Goal: Communication & Community: Answer question/provide support

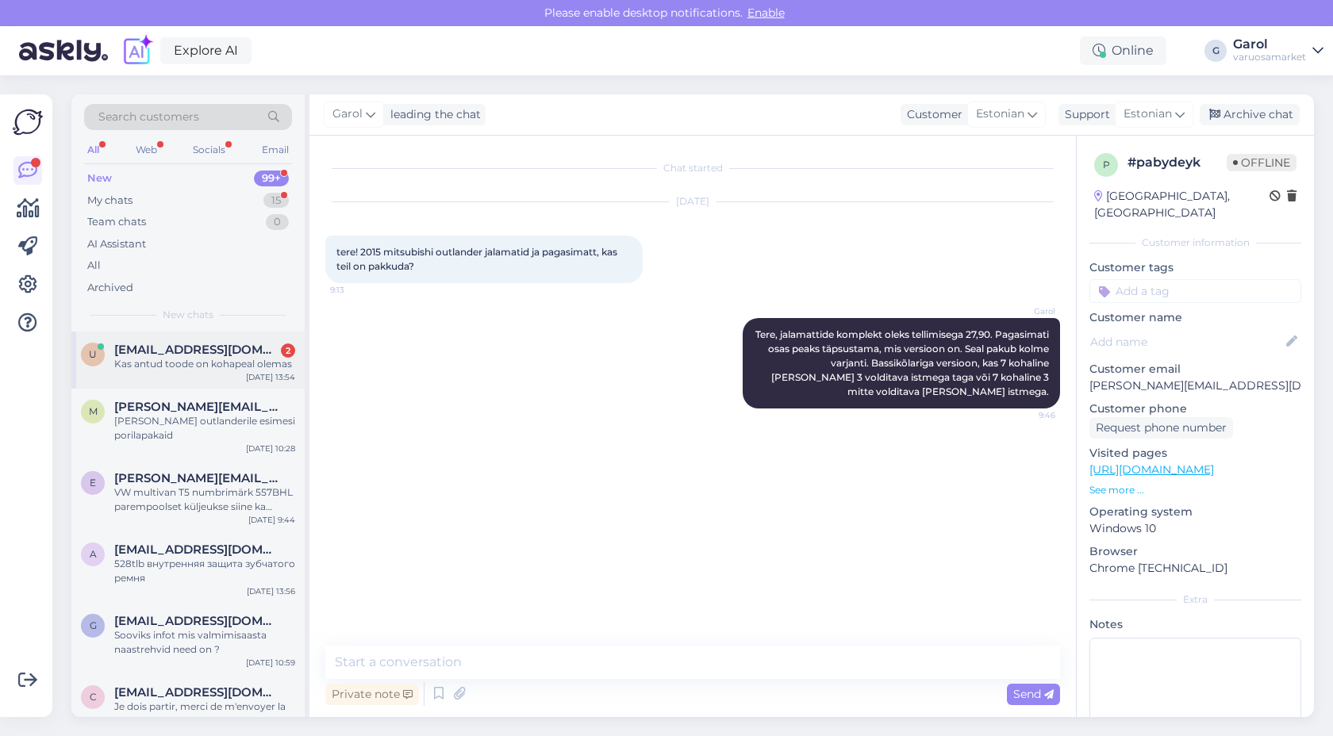
click at [183, 355] on span "[EMAIL_ADDRESS][DOMAIN_NAME]" at bounding box center [196, 350] width 165 height 14
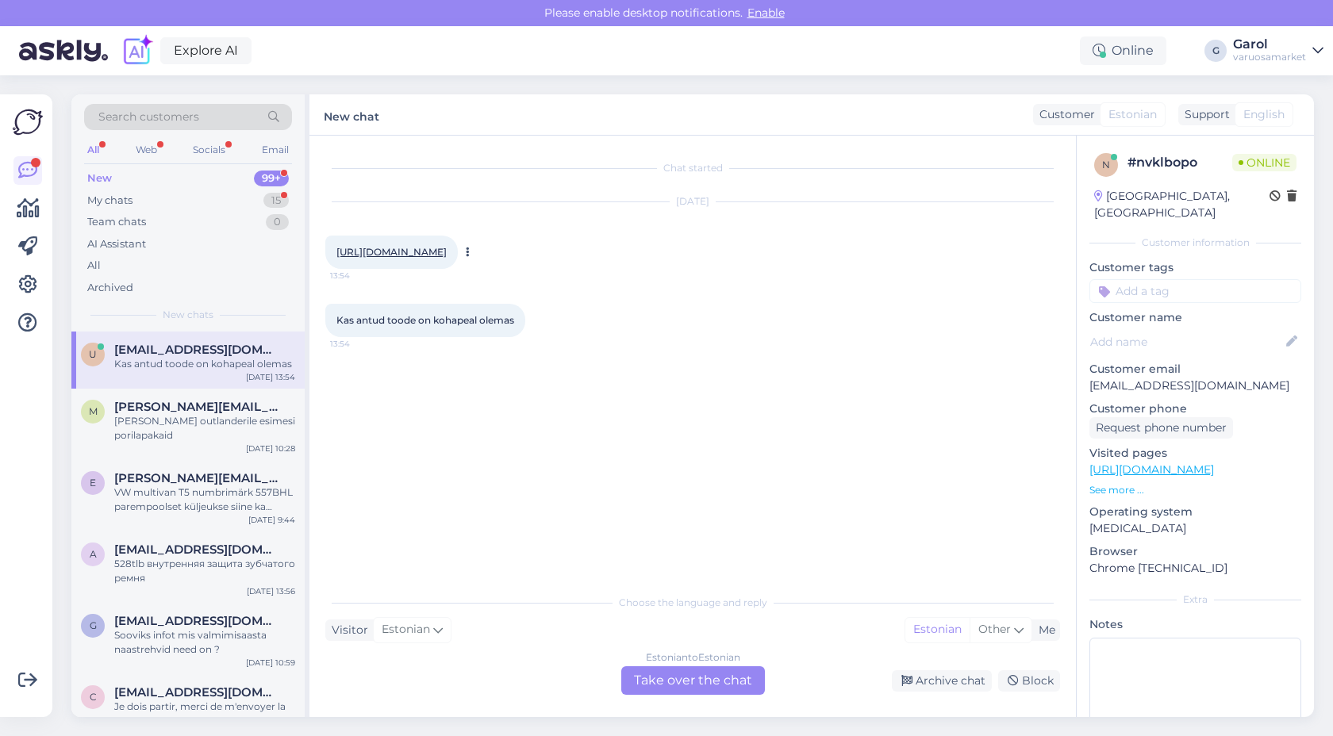
click at [447, 258] on link "[URL][DOMAIN_NAME]" at bounding box center [391, 252] width 110 height 12
click at [671, 682] on div "Estonian to Estonian Take over the chat" at bounding box center [693, 681] width 144 height 29
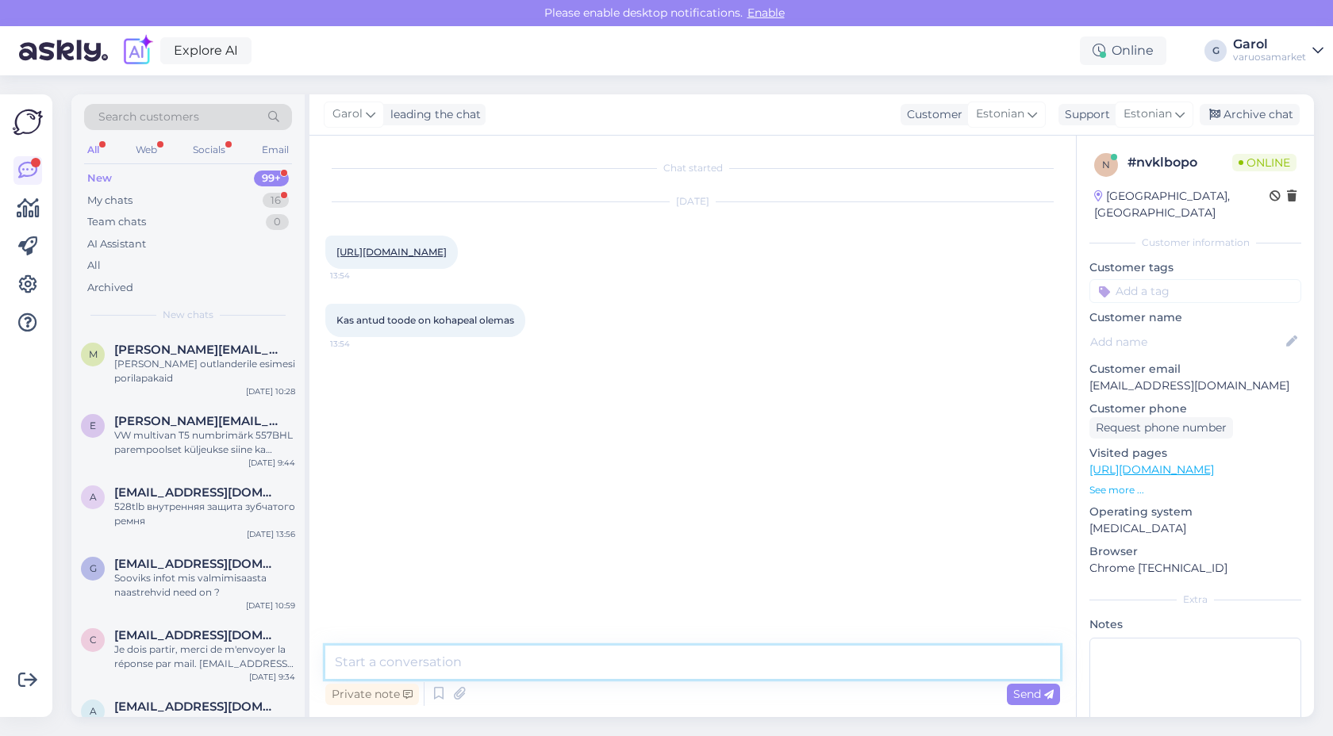
click at [624, 664] on textarea at bounding box center [692, 662] width 735 height 33
type textarea "Tere"
click at [524, 667] on textarea at bounding box center [692, 662] width 735 height 33
type textarea "Neid hetkel [GEOGRAPHIC_DATA] [PERSON_NAME] ole. Äsja tulid 2tk mis ka kohe kli…"
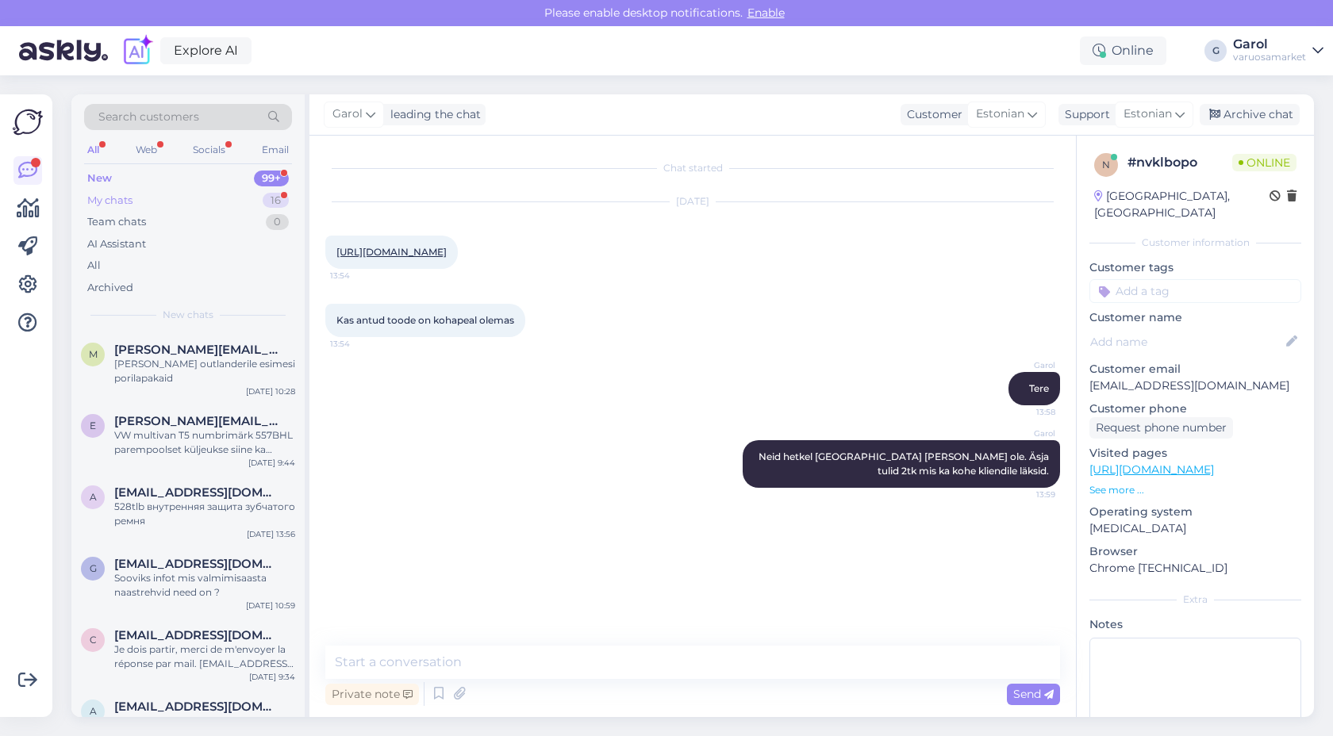
click at [205, 202] on div "My chats 16" at bounding box center [188, 201] width 208 height 22
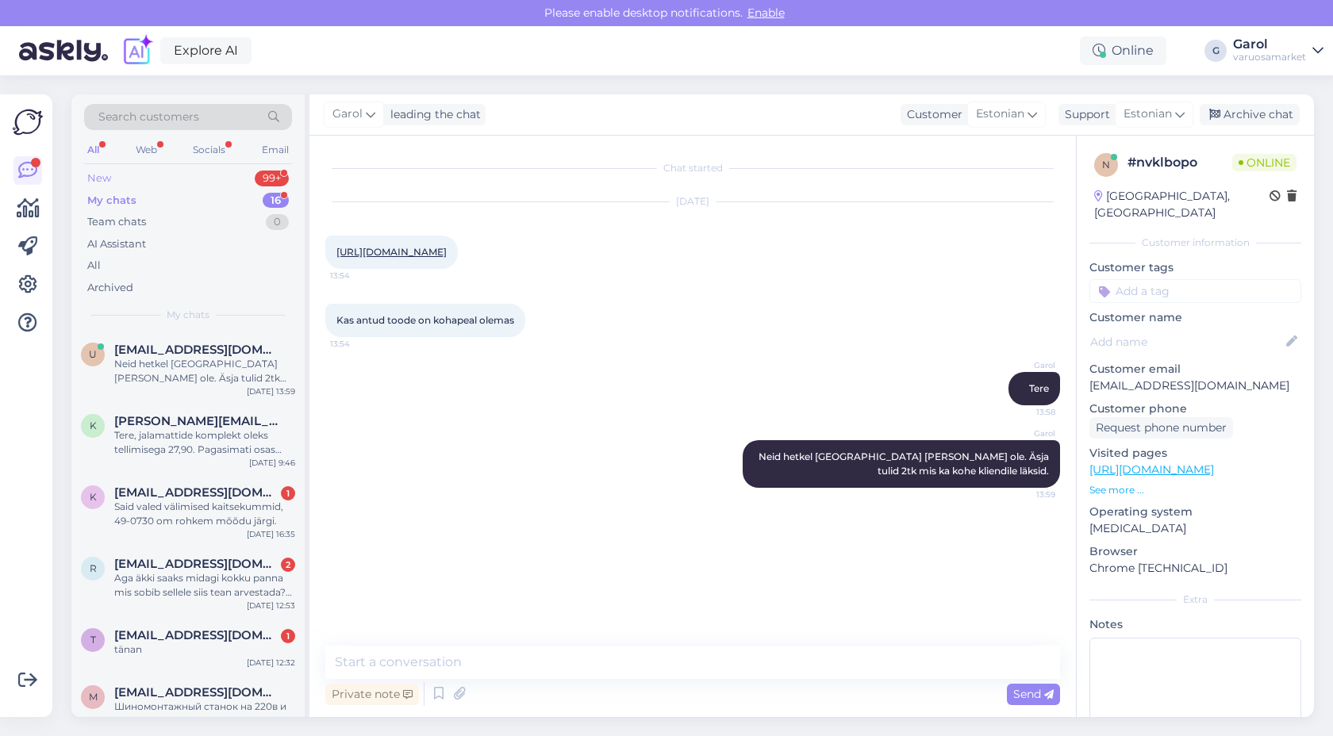
click at [194, 183] on div "New 99+" at bounding box center [188, 178] width 208 height 22
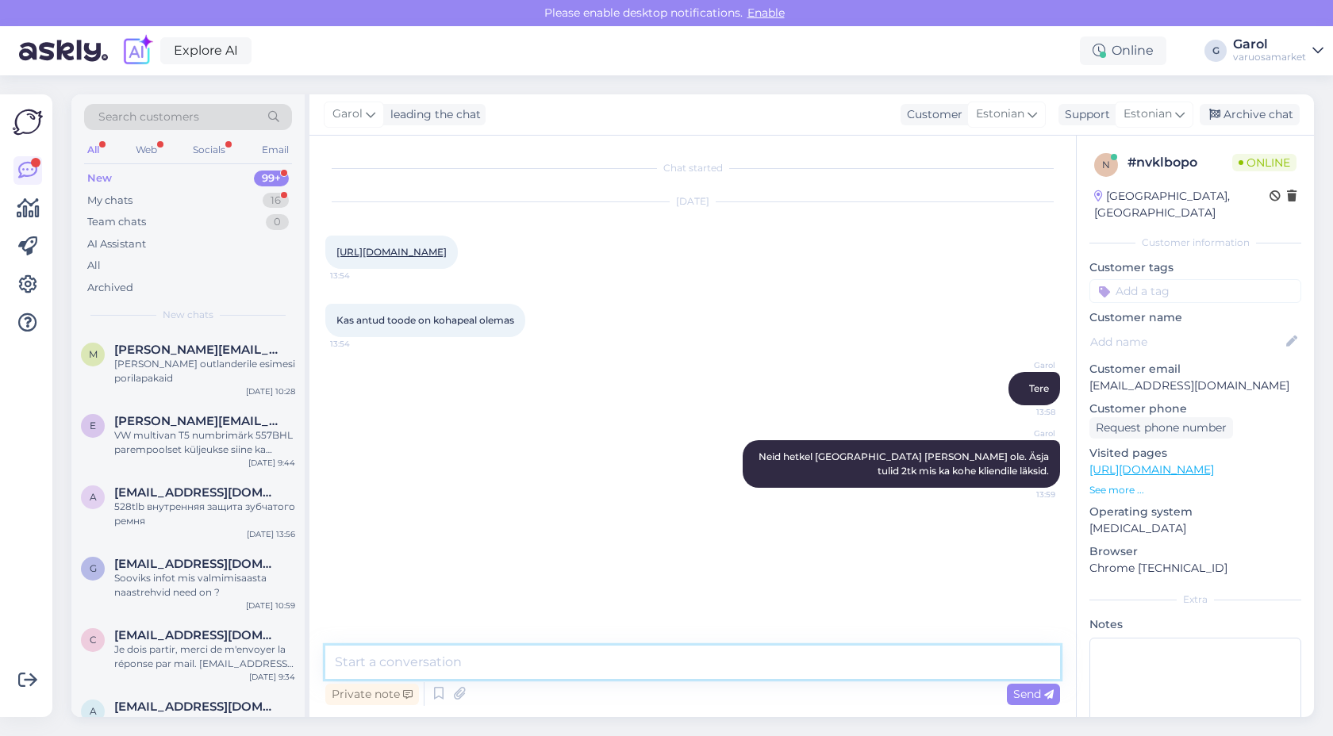
click at [557, 665] on textarea at bounding box center [692, 662] width 735 height 33
type textarea "N"
type textarea "Seda on võimalik tellida, tarne orienteeruvalt kuni 5tp."
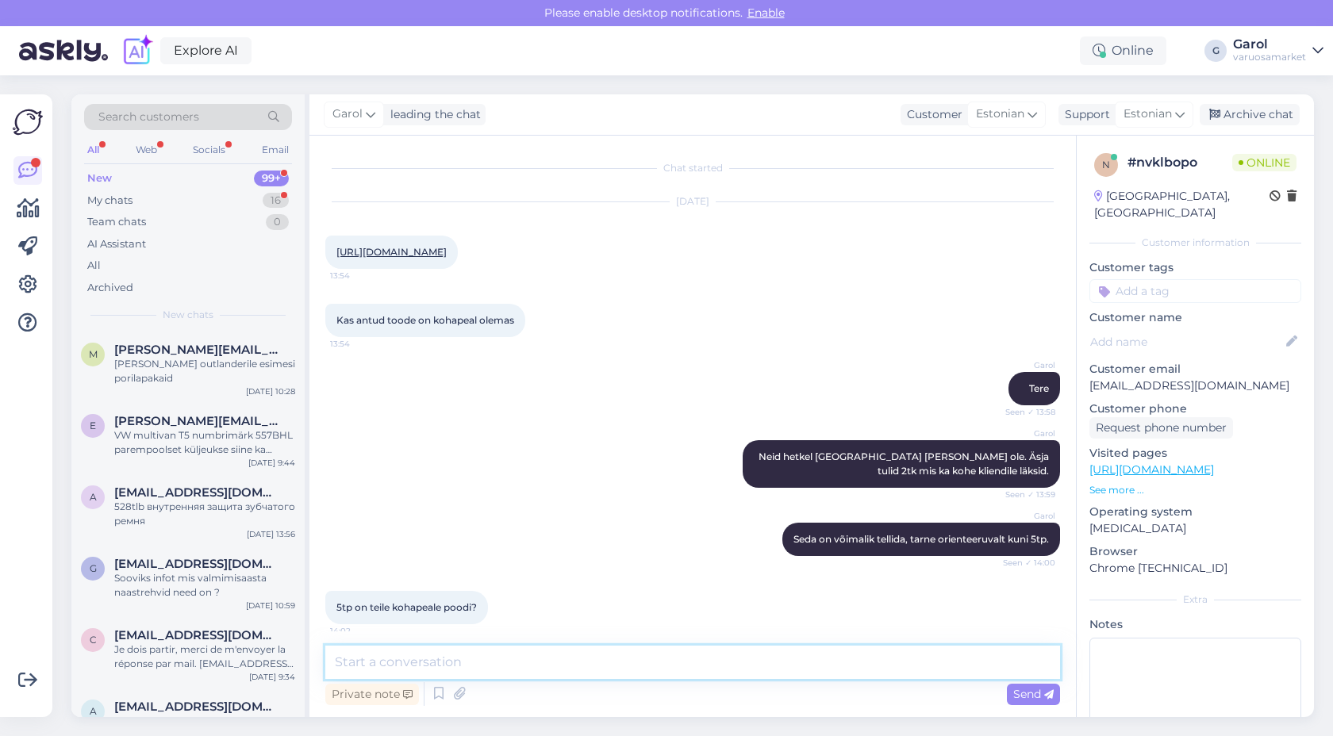
scroll to position [39, 0]
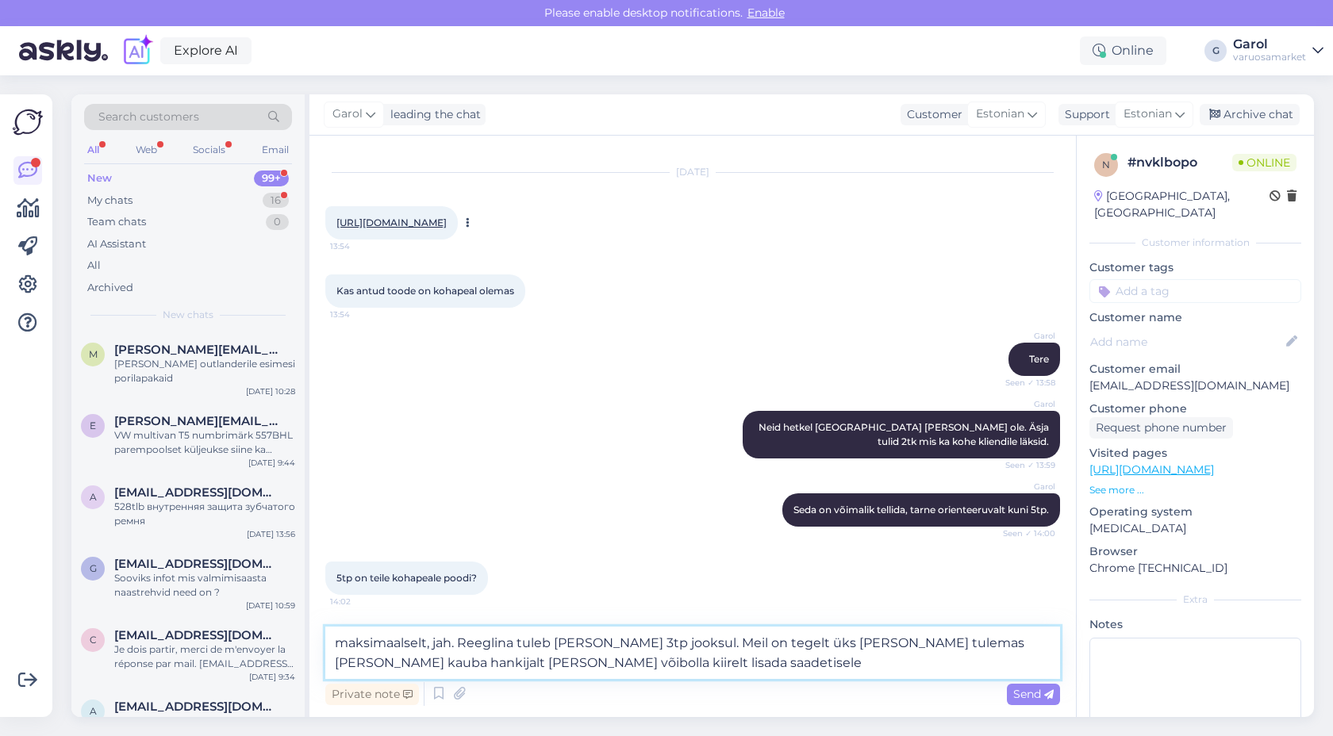
type textarea "maksimaalselt, jah. Reeglina tuleb [PERSON_NAME] 3tp jooksul. Meil on tegelt ük…"
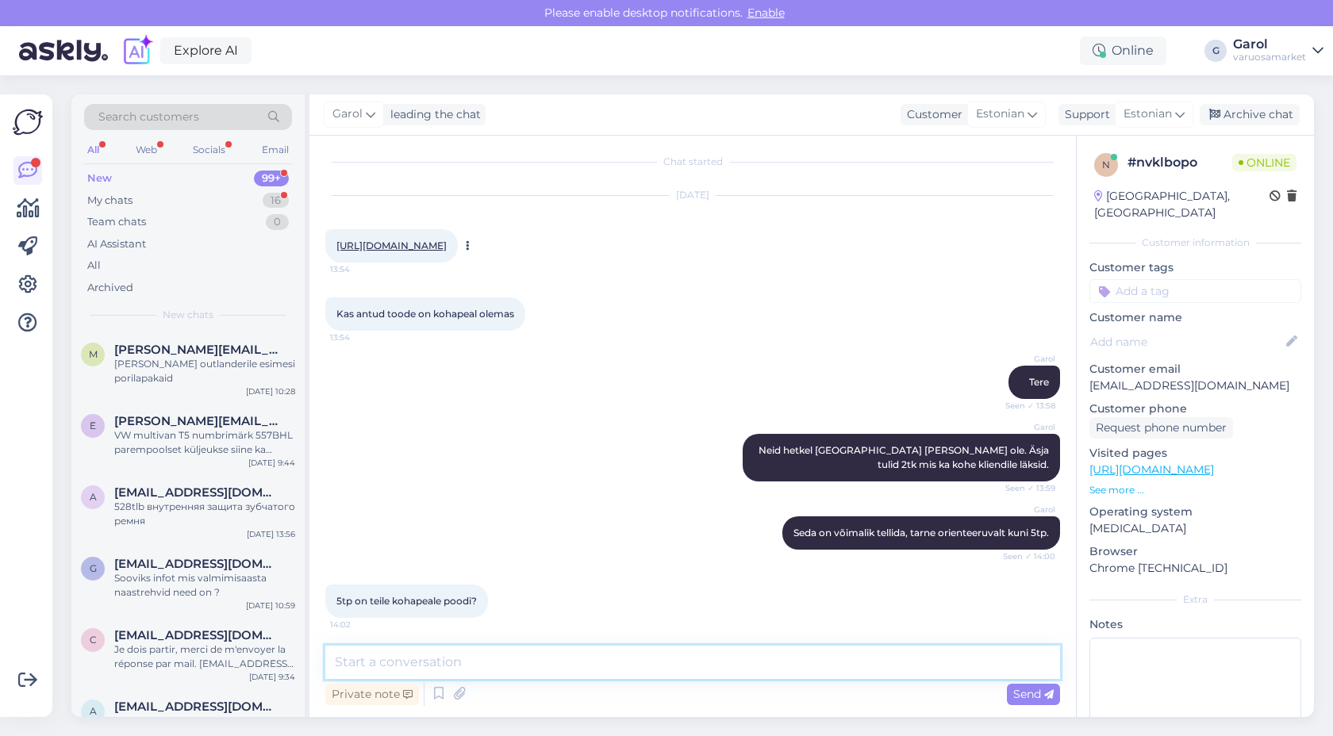
scroll to position [0, 0]
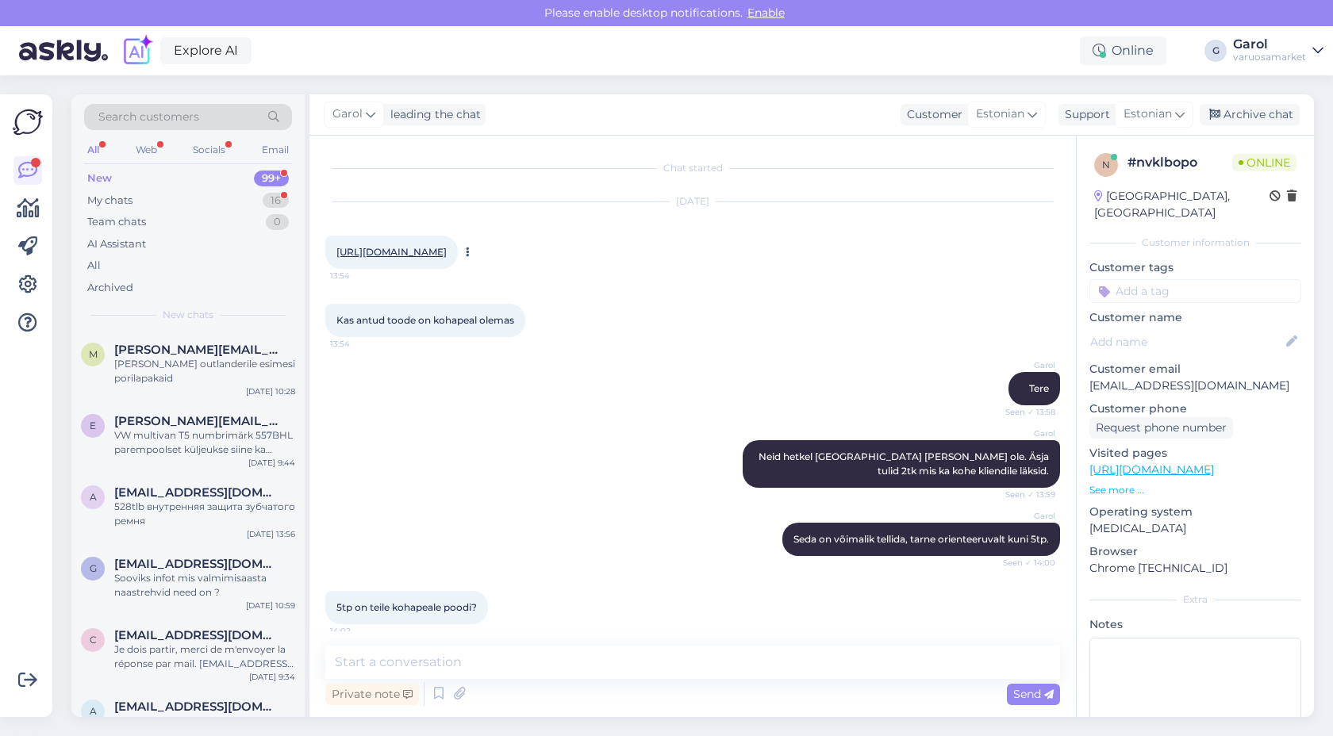
click at [447, 258] on link "[URL][DOMAIN_NAME]" at bounding box center [391, 252] width 110 height 12
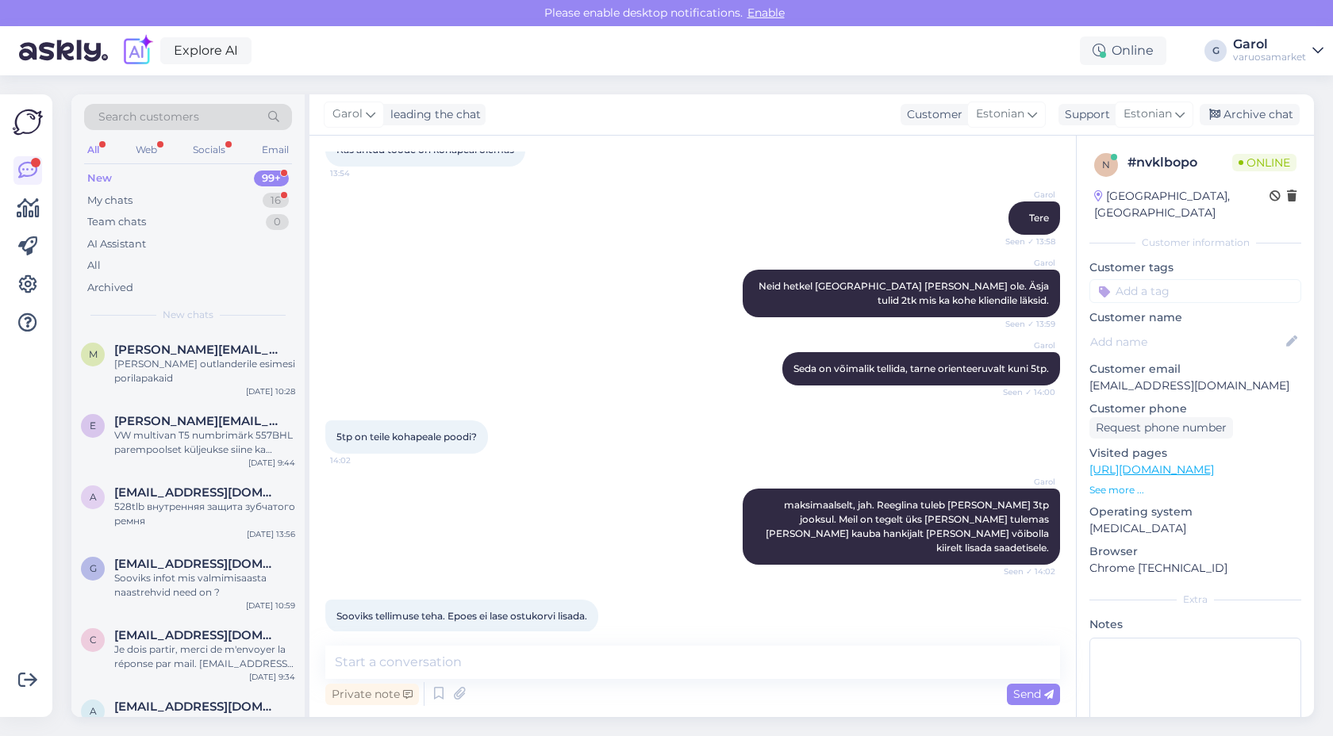
scroll to position [204, 0]
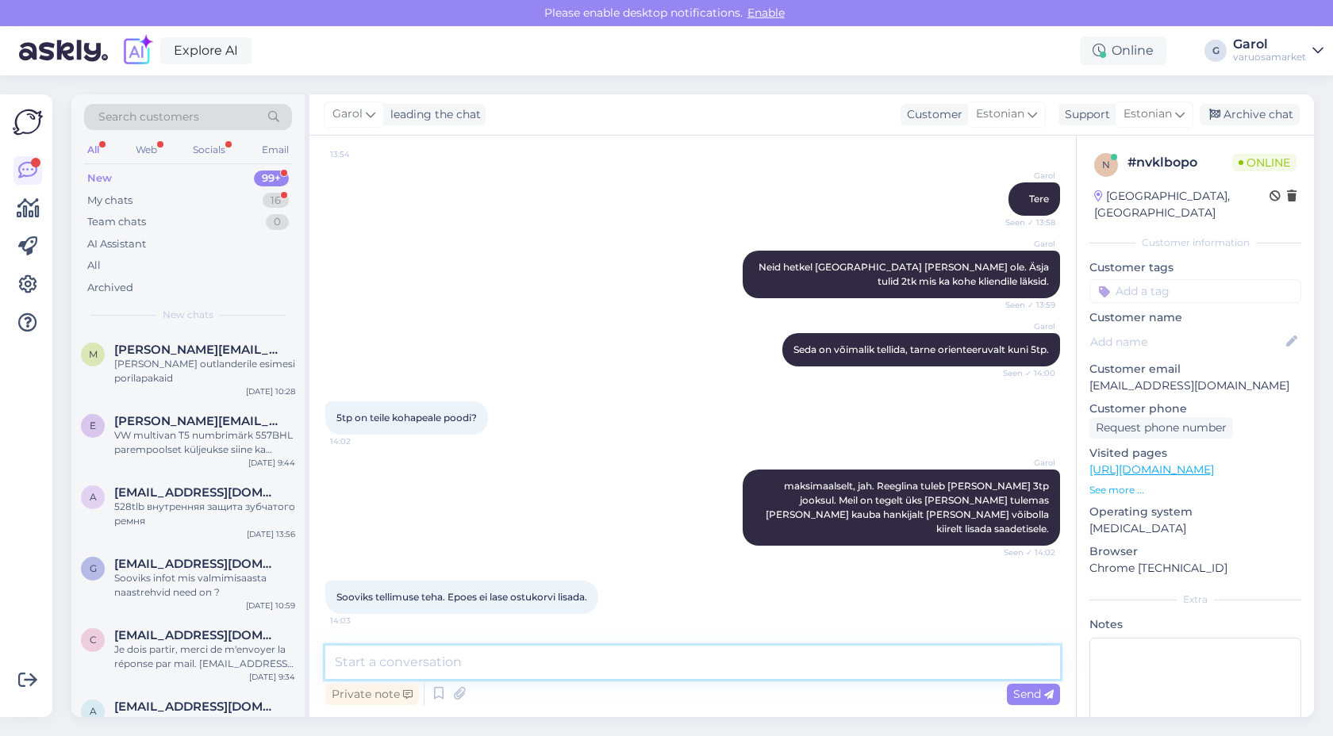
click at [541, 665] on textarea at bounding box center [692, 662] width 735 height 33
type textarea "Proovisin ka, veidral kombel ei lase tõesti"
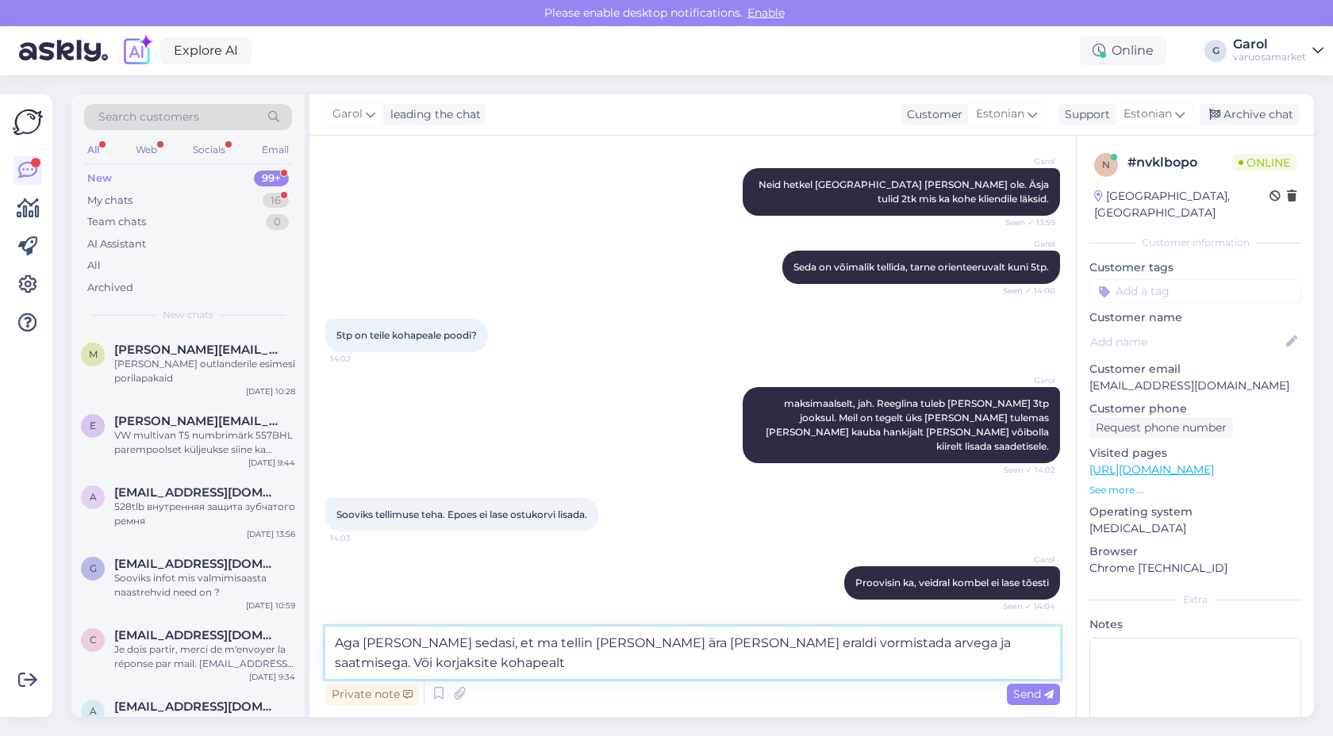
type textarea "Aga [PERSON_NAME] sedasi, et ma tellin [PERSON_NAME] ära [PERSON_NAME] eraldi v…"
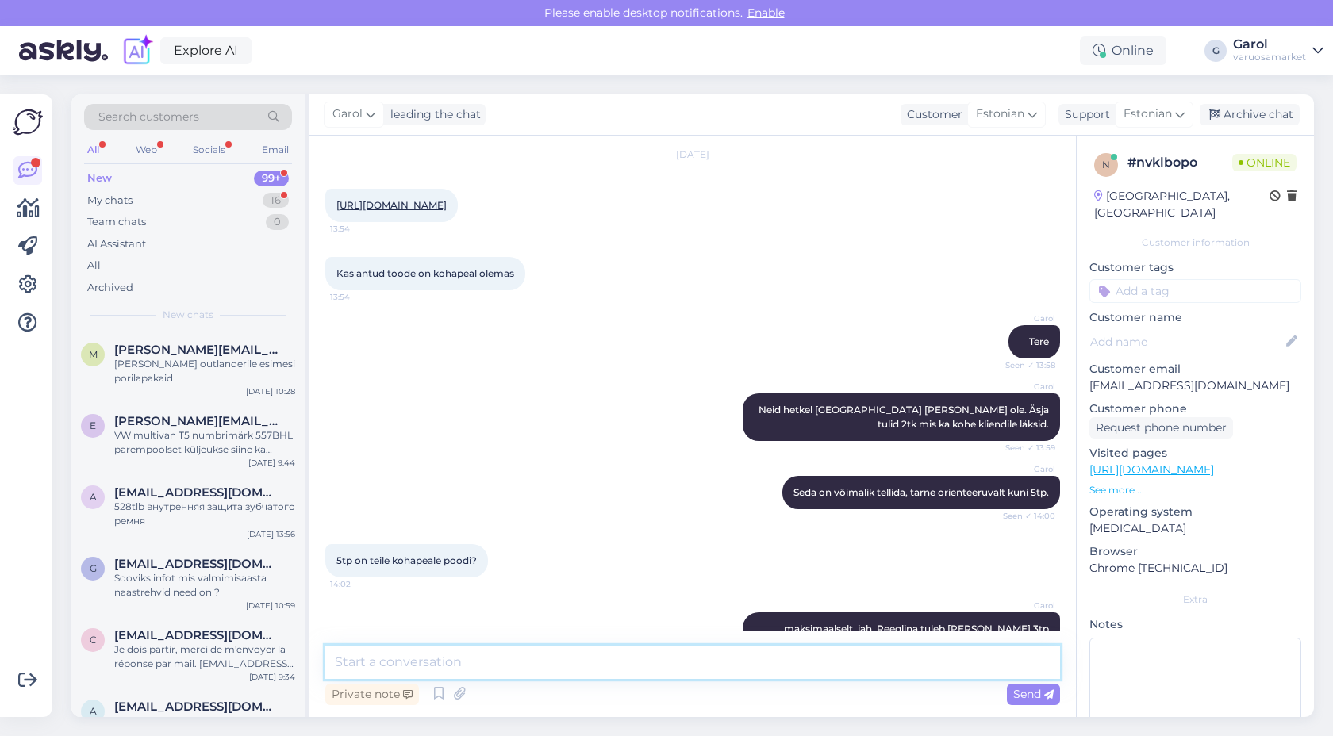
scroll to position [37, 0]
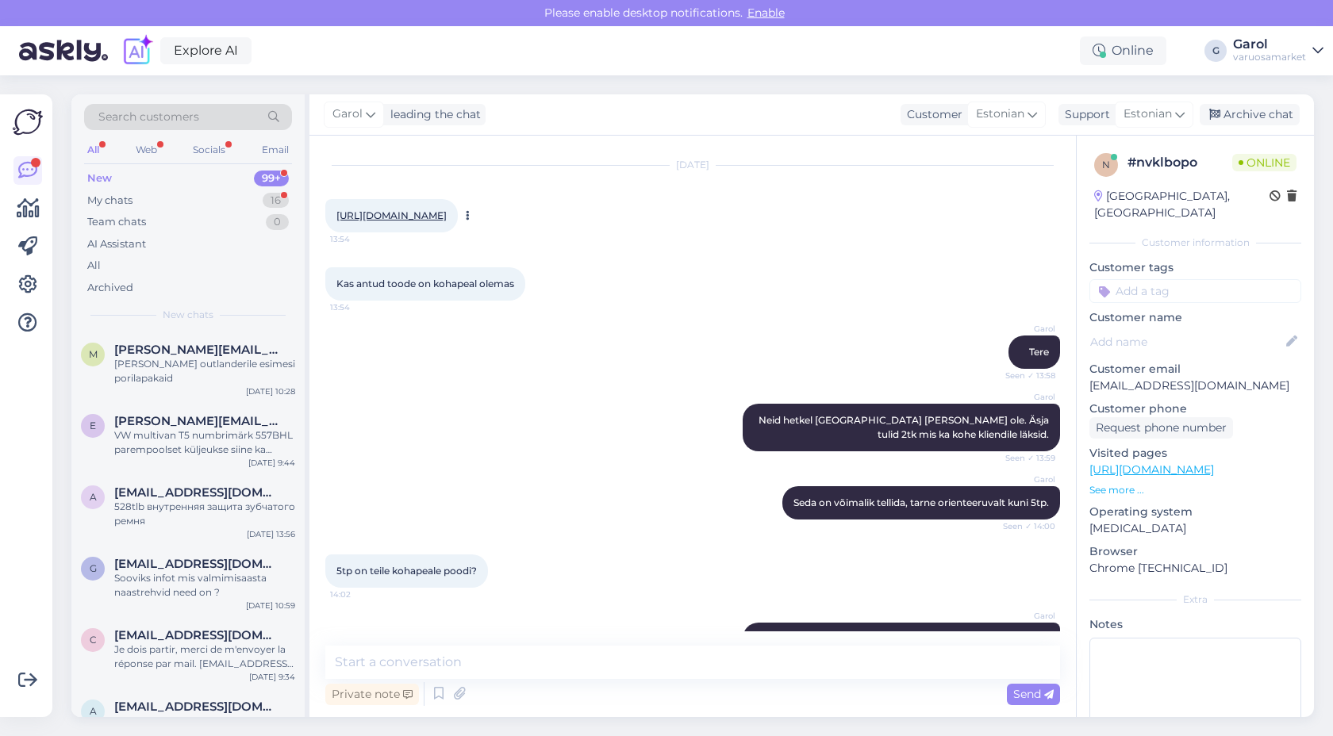
click at [447, 221] on link "[URL][DOMAIN_NAME]" at bounding box center [391, 215] width 110 height 12
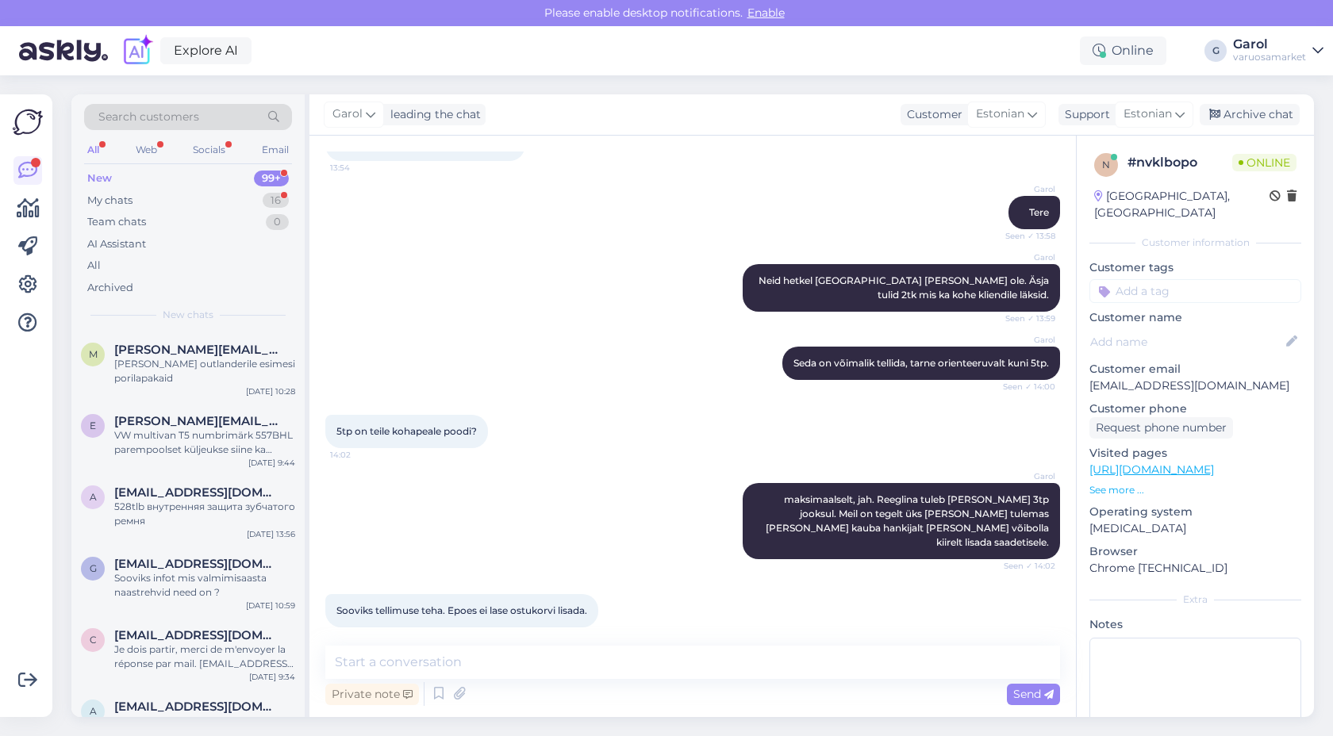
scroll to position [452, 0]
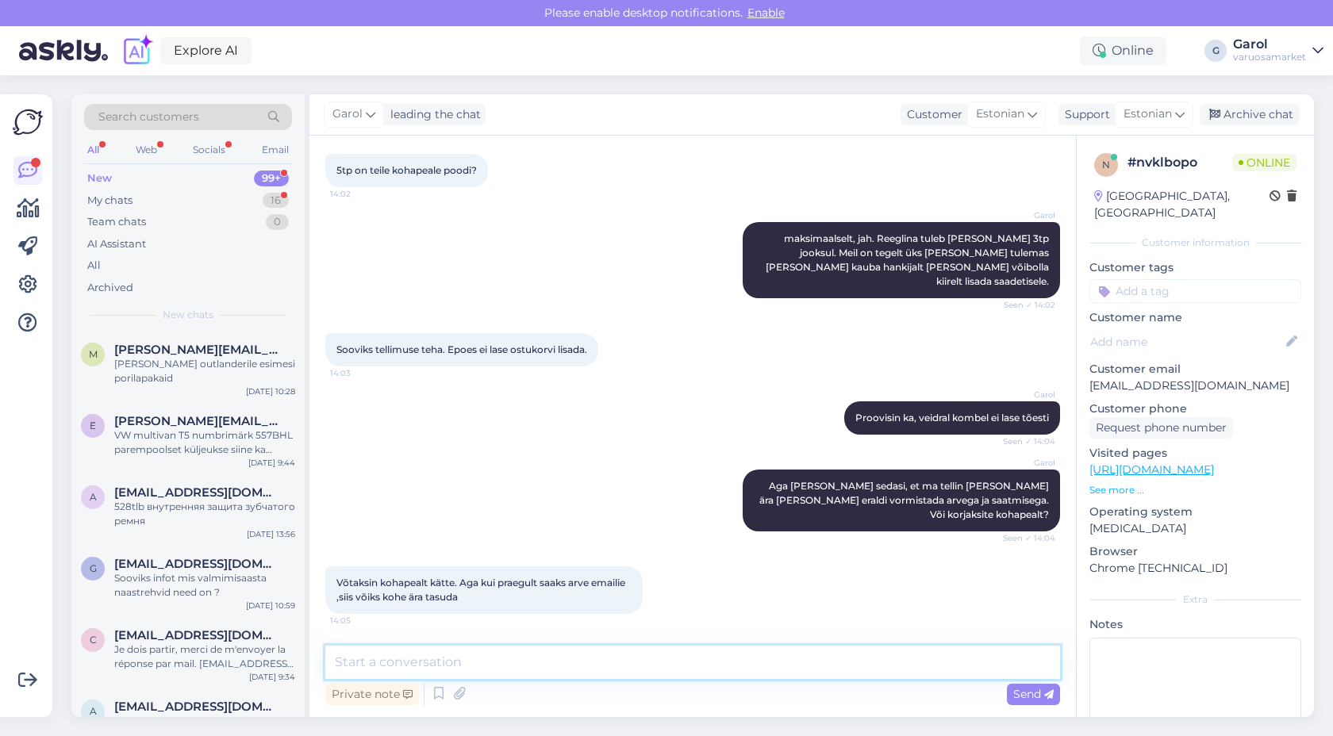
click at [507, 651] on textarea at bounding box center [692, 662] width 735 height 33
type textarea "Võtsin hankijaga ühendust, et äkki võimaldab kiirelt viimasele alusele juurde l…"
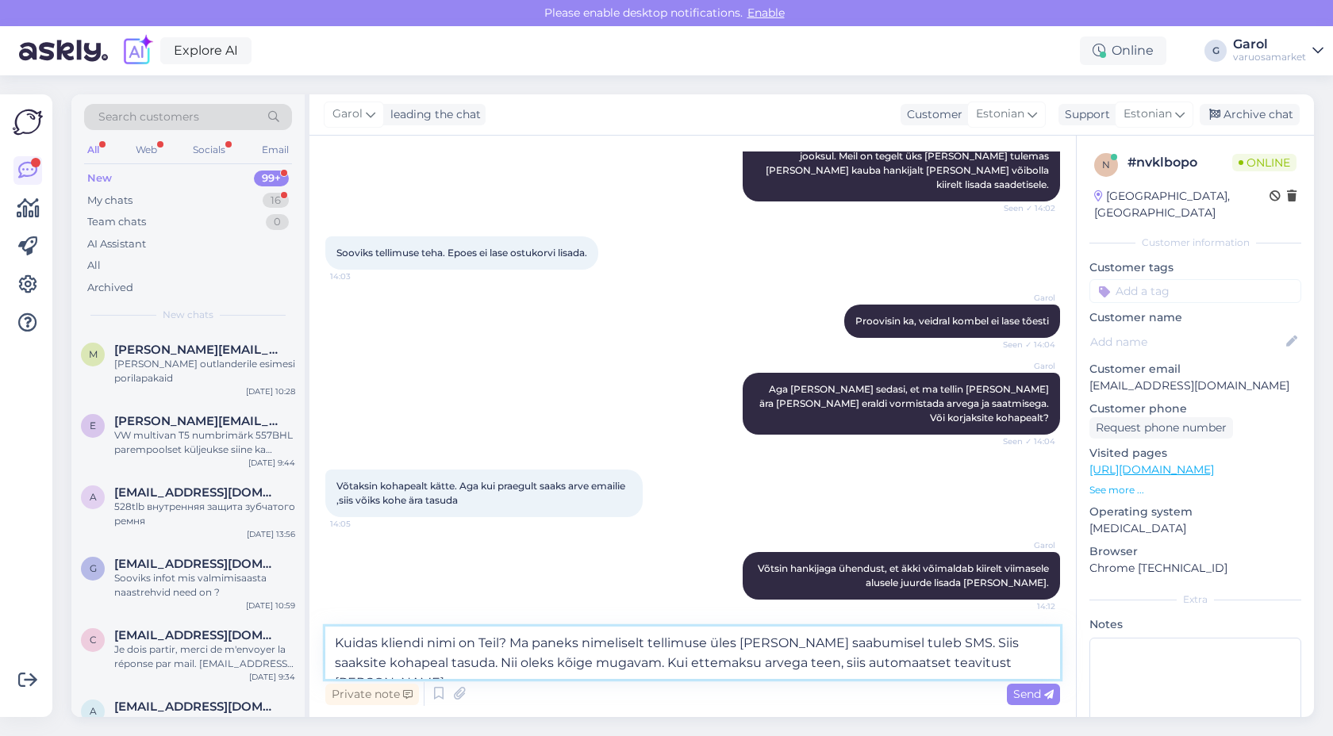
type textarea "Kuidas kliendi nimi on Teil? Ma paneks nimeliselt tellimuse üles [PERSON_NAME] …"
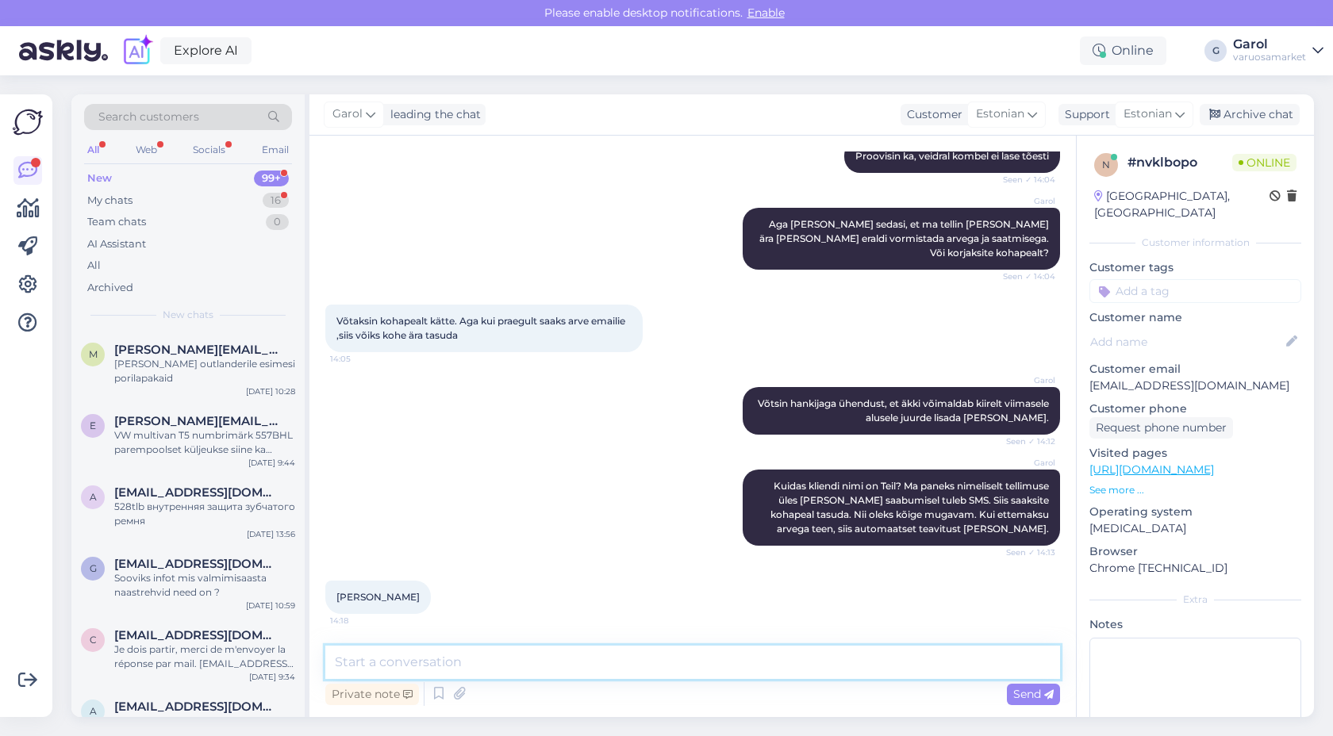
scroll to position [782, 0]
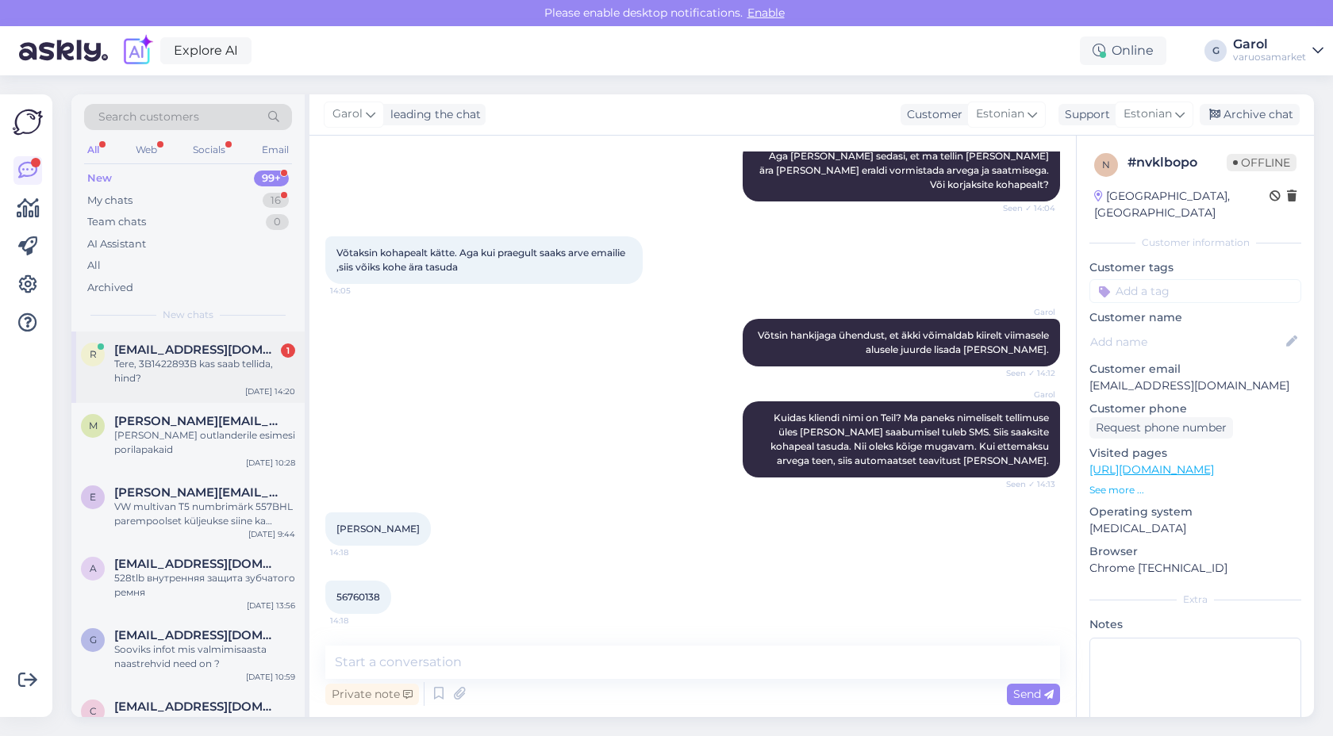
click at [213, 364] on div "Tere, 3B1422893B kas saab tellida, hind?" at bounding box center [204, 371] width 181 height 29
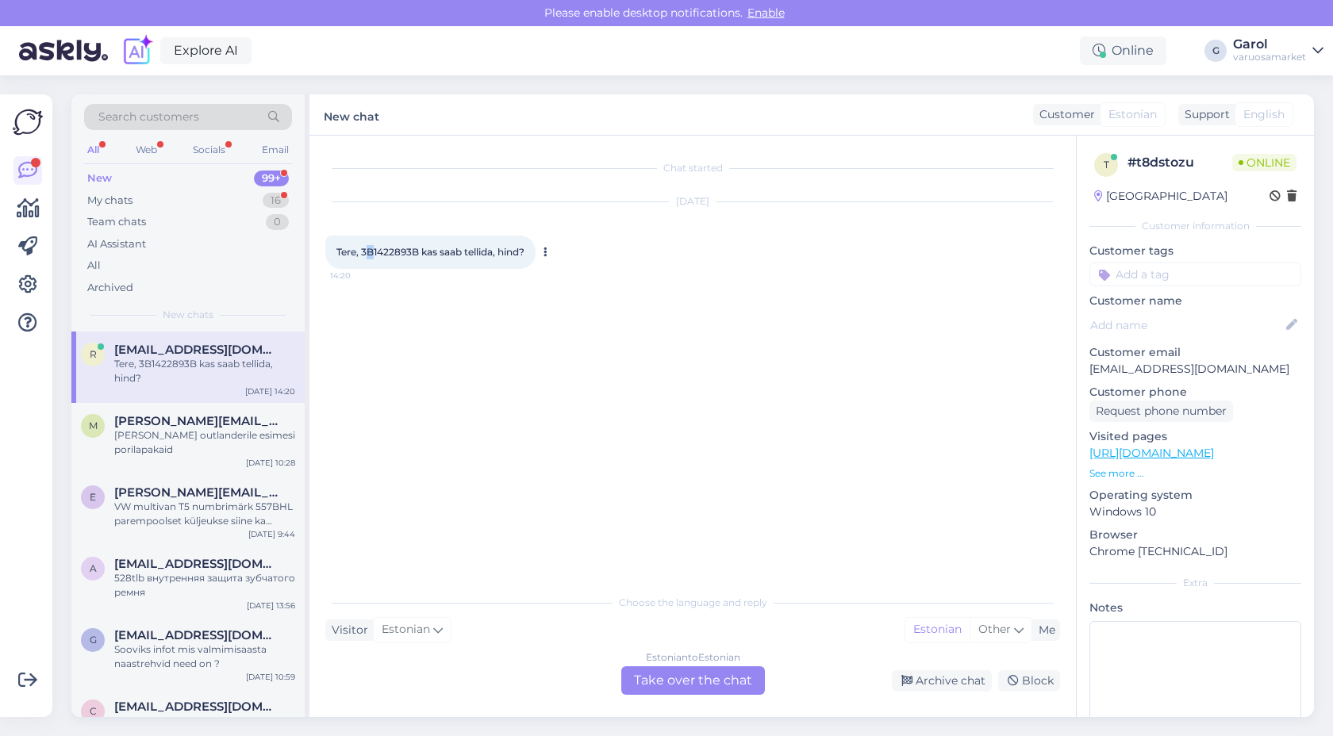
drag, startPoint x: 365, startPoint y: 253, endPoint x: 375, endPoint y: 251, distance: 10.6
click at [375, 251] on span "Tere, 3B1422893B kas saab tellida, hind?" at bounding box center [430, 252] width 188 height 12
drag, startPoint x: 363, startPoint y: 251, endPoint x: 421, endPoint y: 249, distance: 57.2
click at [421, 249] on span "Tere, 3B1422893B kas saab tellida, hind?" at bounding box center [430, 252] width 188 height 12
copy span "3B1422893B"
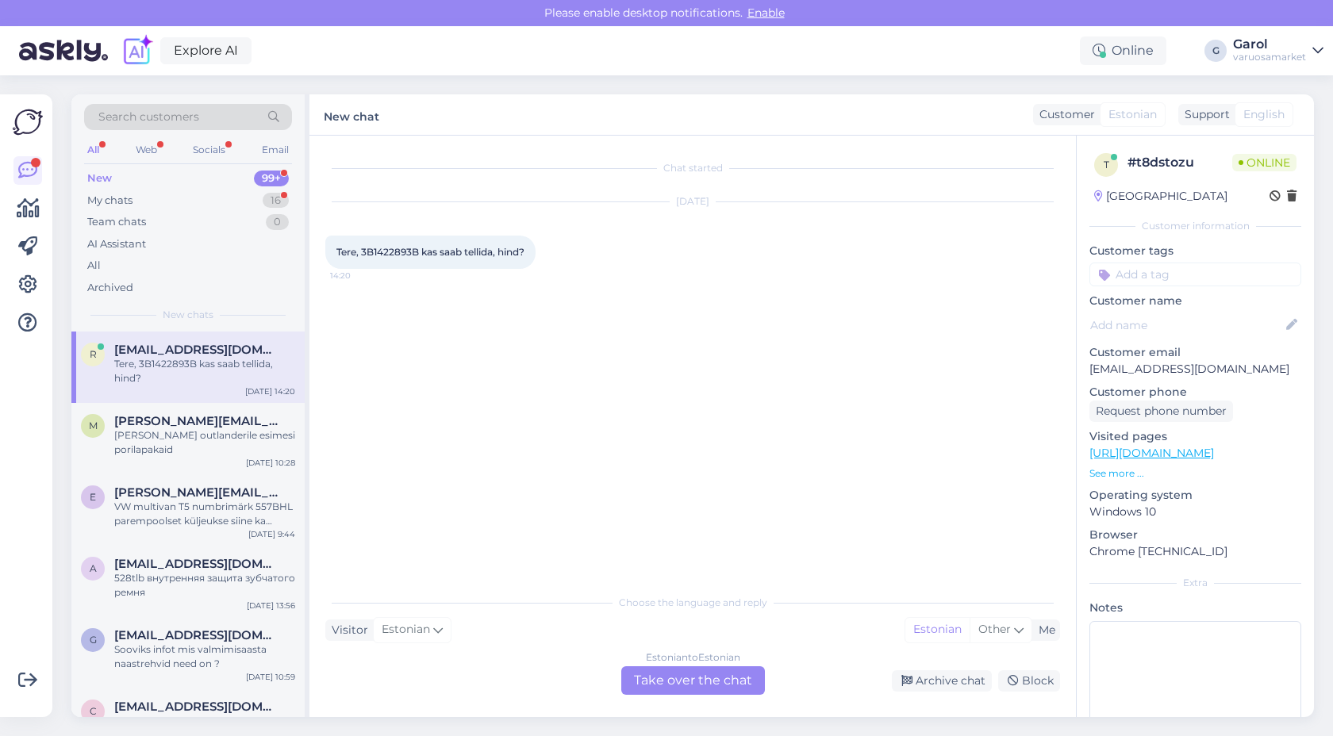
click at [702, 686] on div "Estonian to Estonian Take over the chat" at bounding box center [693, 681] width 144 height 29
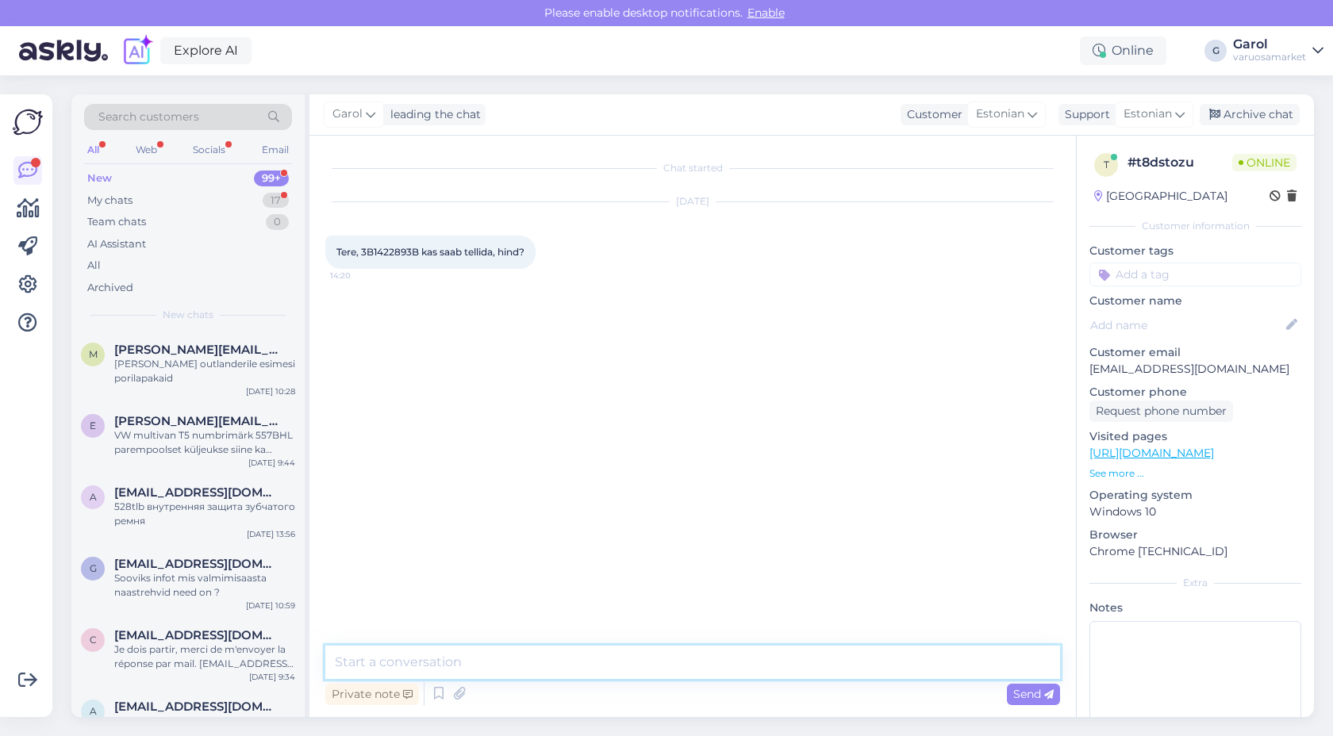
click at [636, 653] on textarea at bounding box center [692, 662] width 735 height 33
type textarea "Tere"
type textarea "Paistab, et on tootmisest [PERSON_NAME]. Kiirelt hankija ladusid läbi vaadates …"
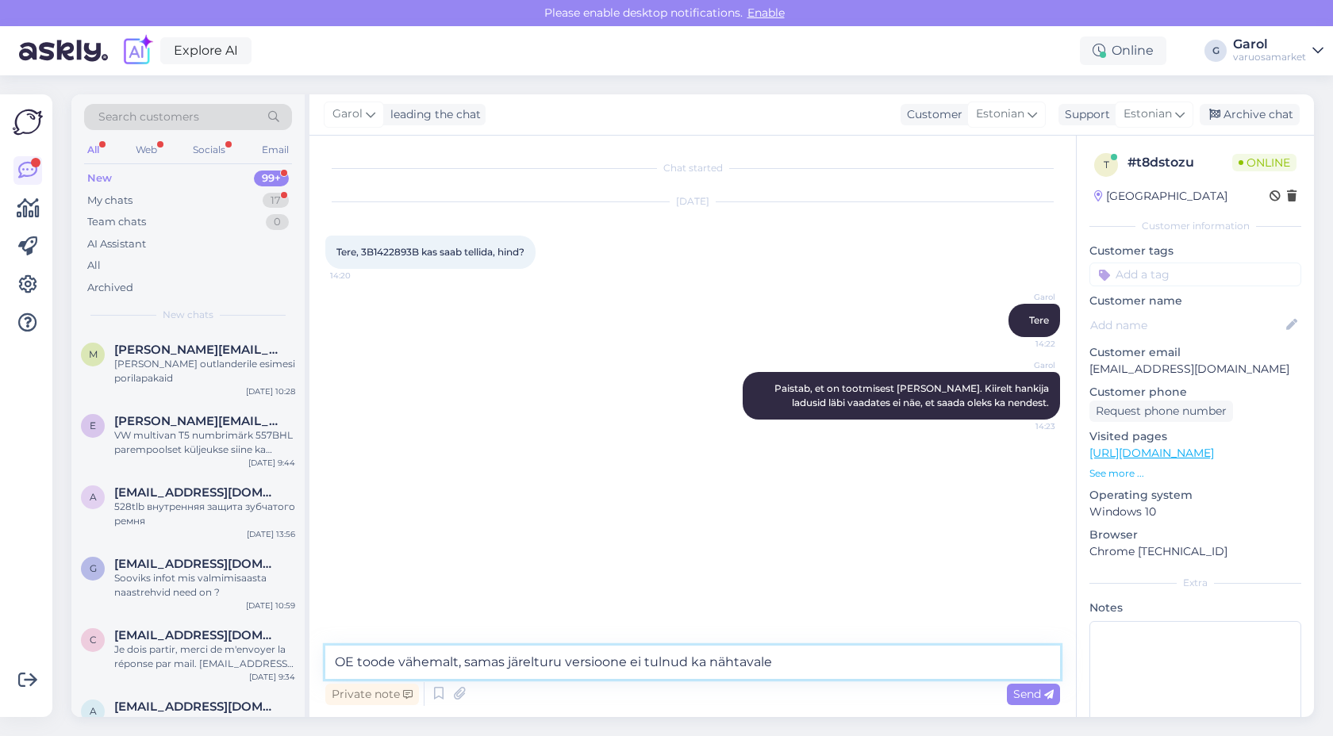
type textarea "OE toode vähemalt, samas järelturu versioone ei tulnud ka nähtavale."
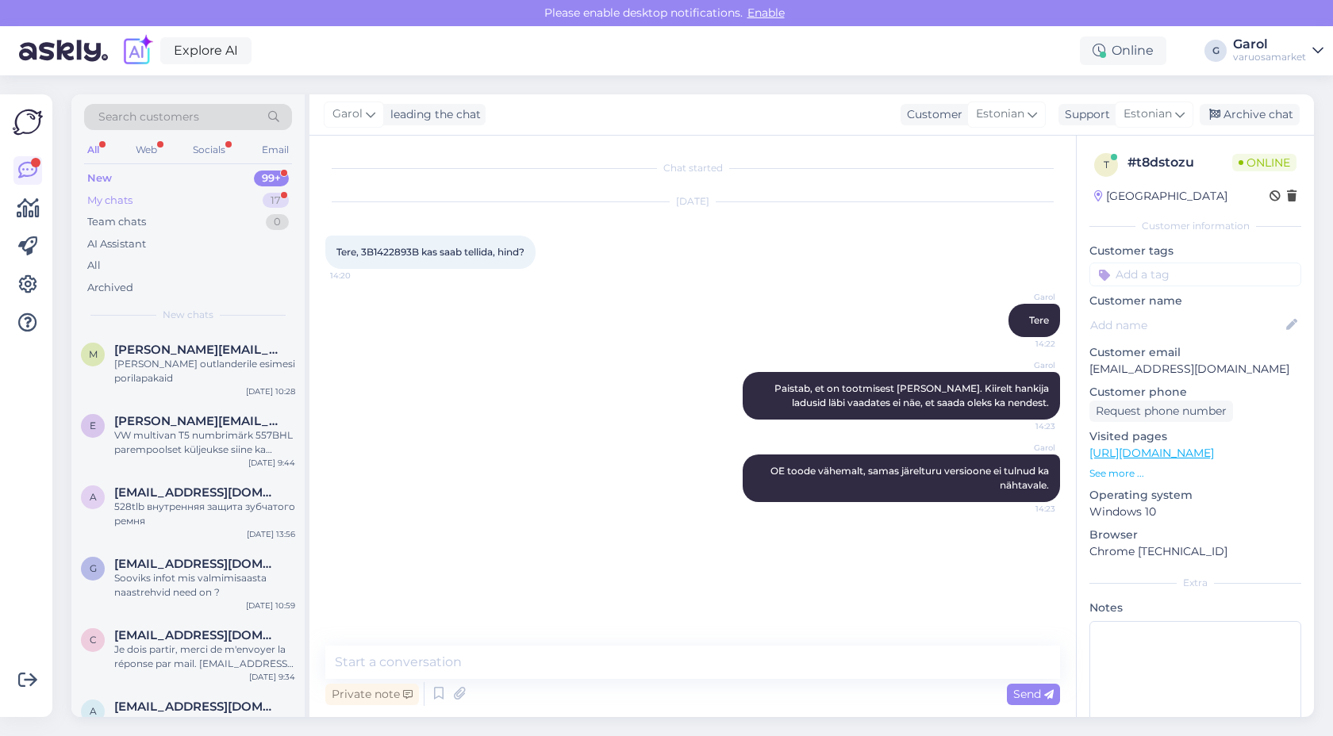
click at [247, 205] on div "My chats 17" at bounding box center [188, 201] width 208 height 22
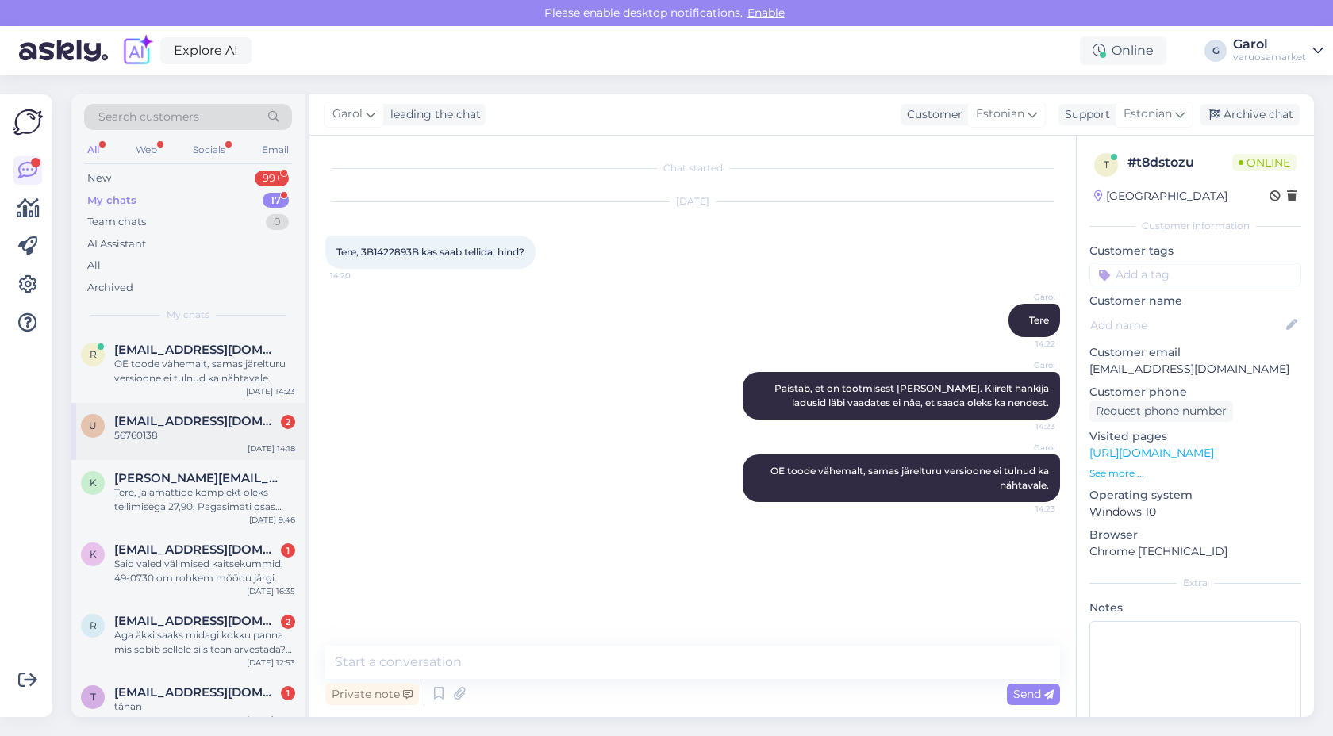
click at [172, 434] on div "56760138" at bounding box center [204, 435] width 181 height 14
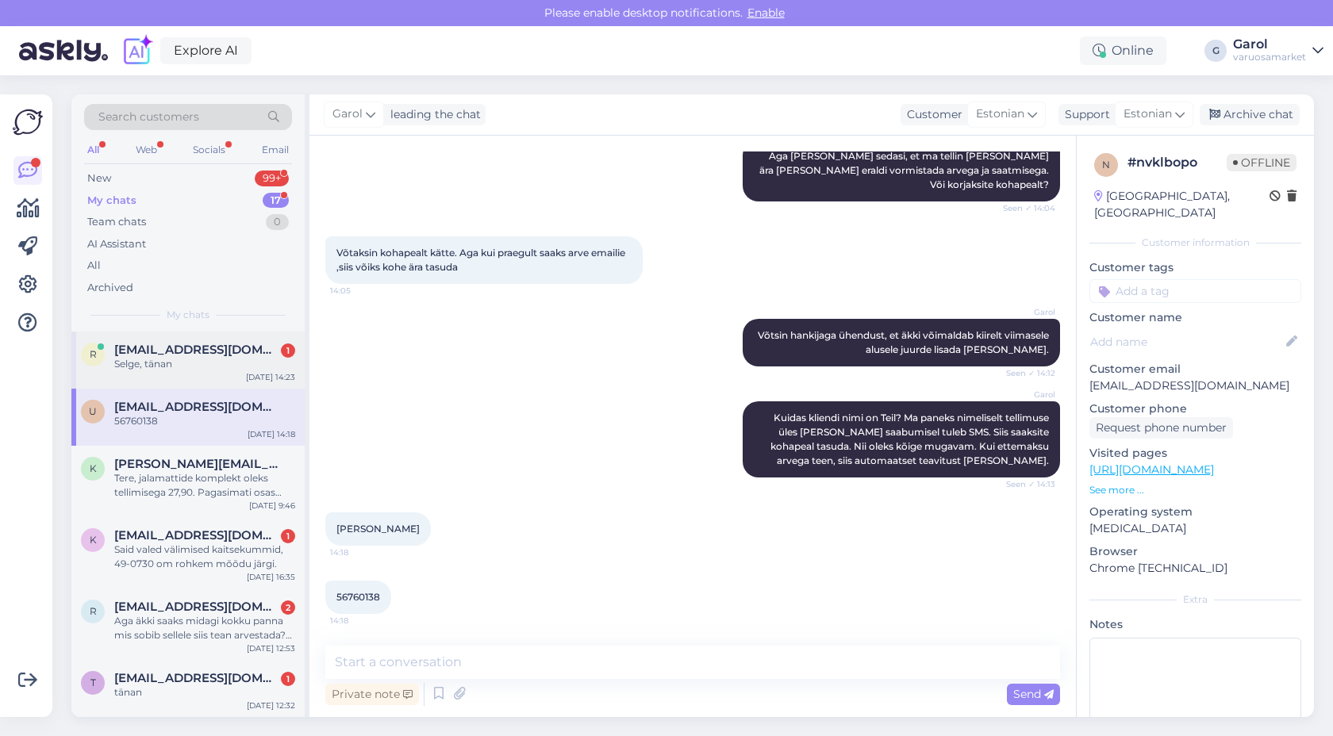
click at [201, 370] on div "Selge, tänan" at bounding box center [204, 364] width 181 height 14
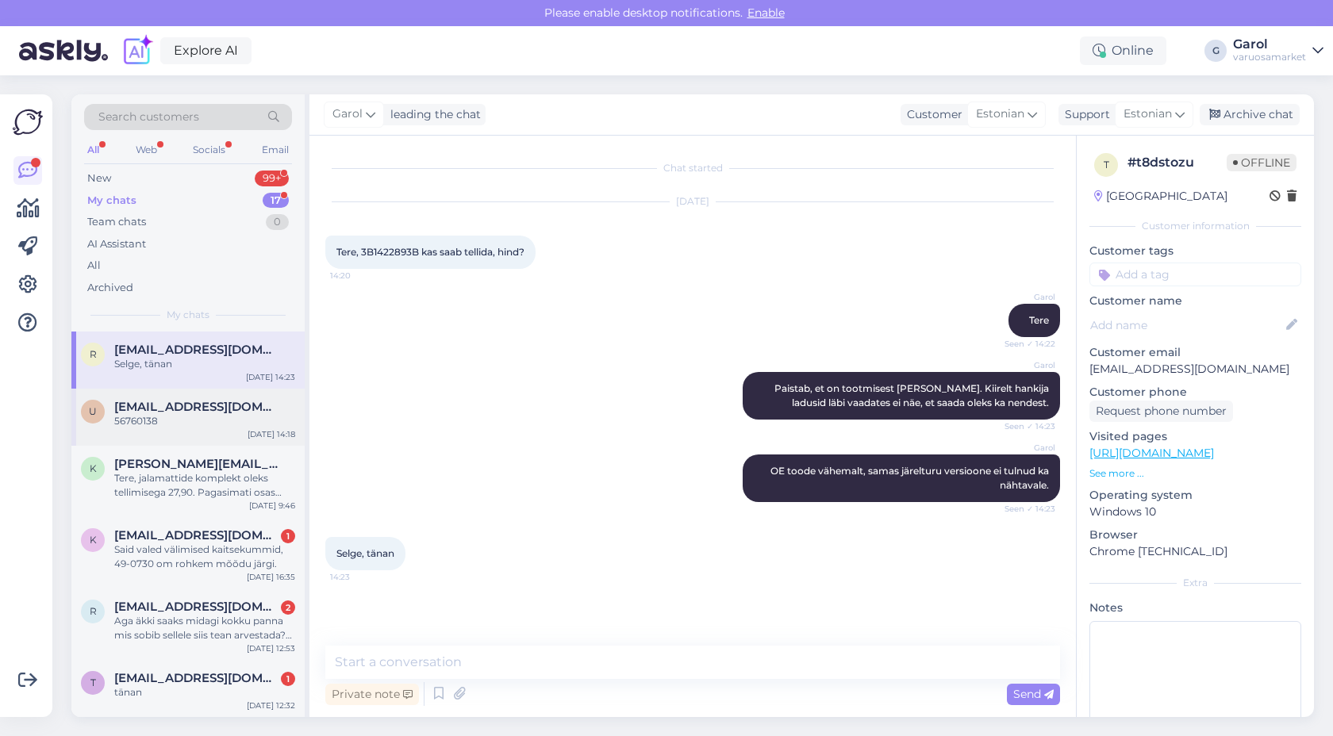
click at [216, 422] on div "56760138" at bounding box center [204, 421] width 181 height 14
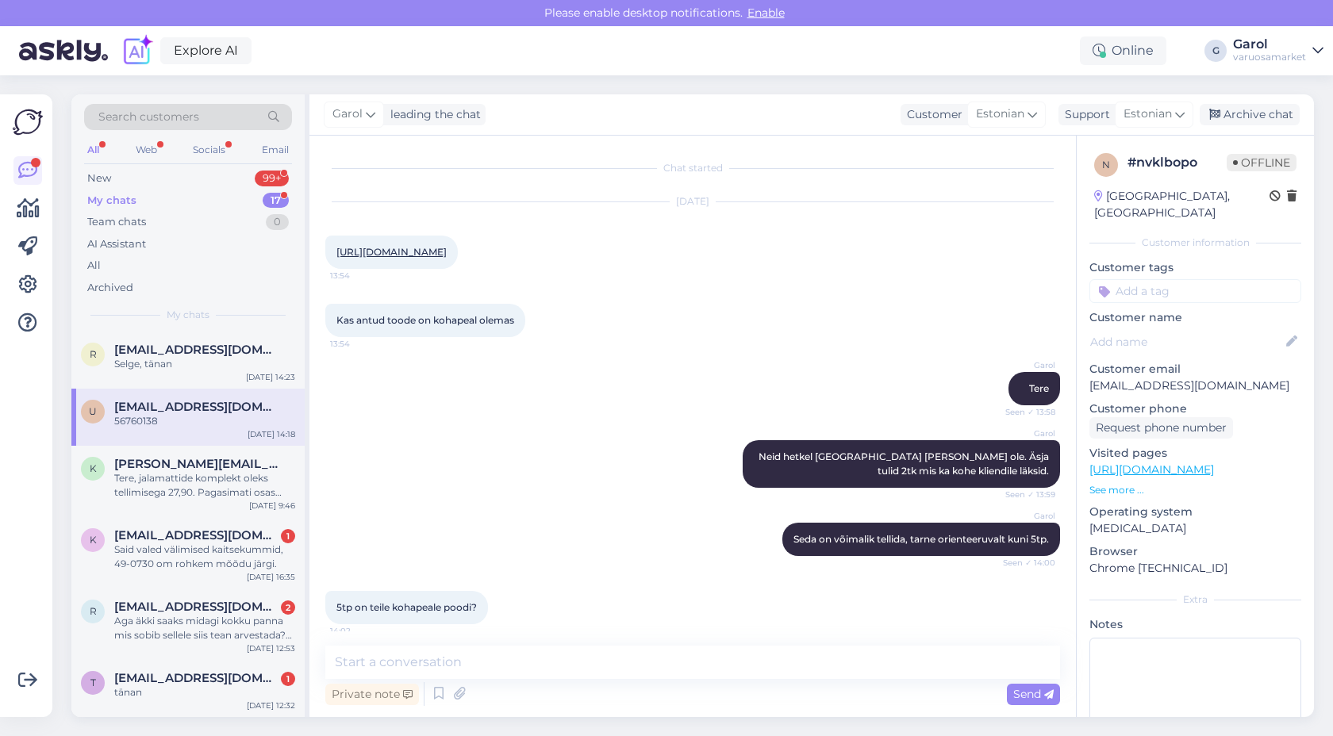
scroll to position [782, 0]
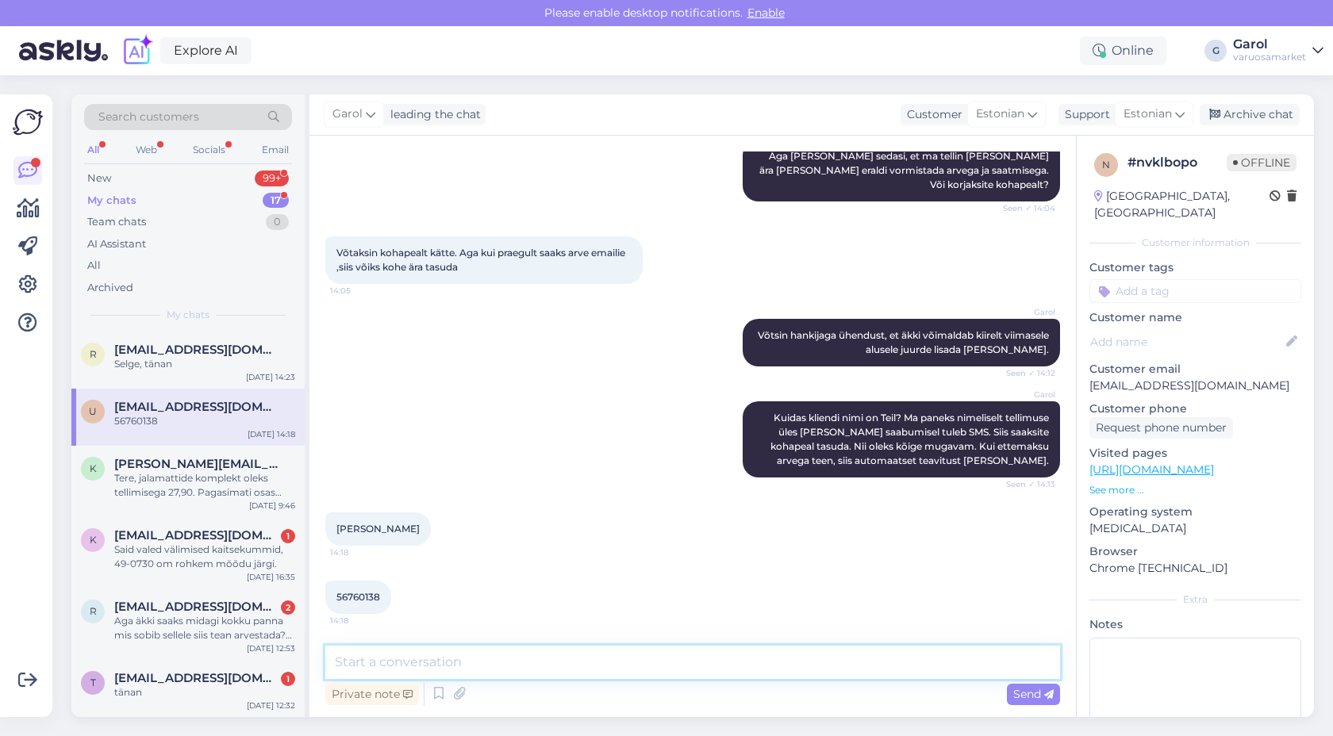
click at [428, 654] on textarea at bounding box center [692, 662] width 735 height 33
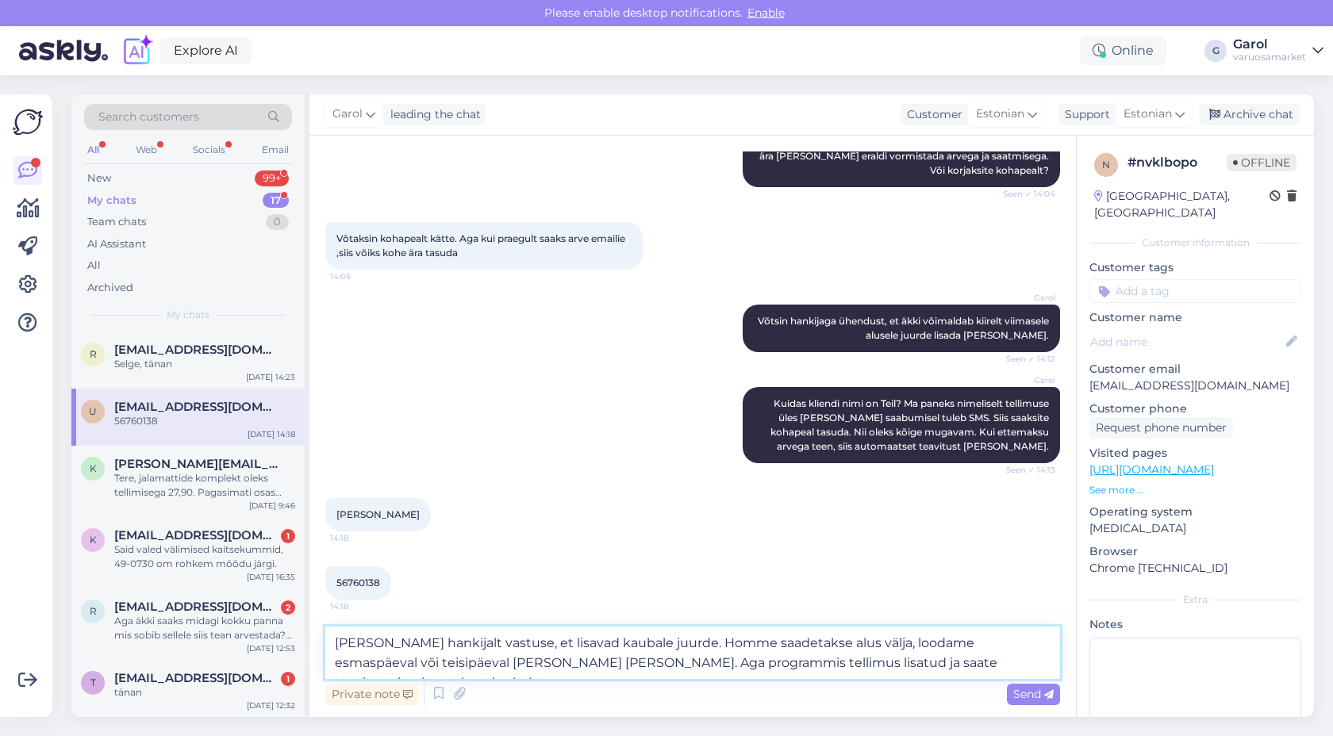
type textarea "[PERSON_NAME] hankijalt vastuse, et lisavad kaubale juurde. Homme saadetakse al…"
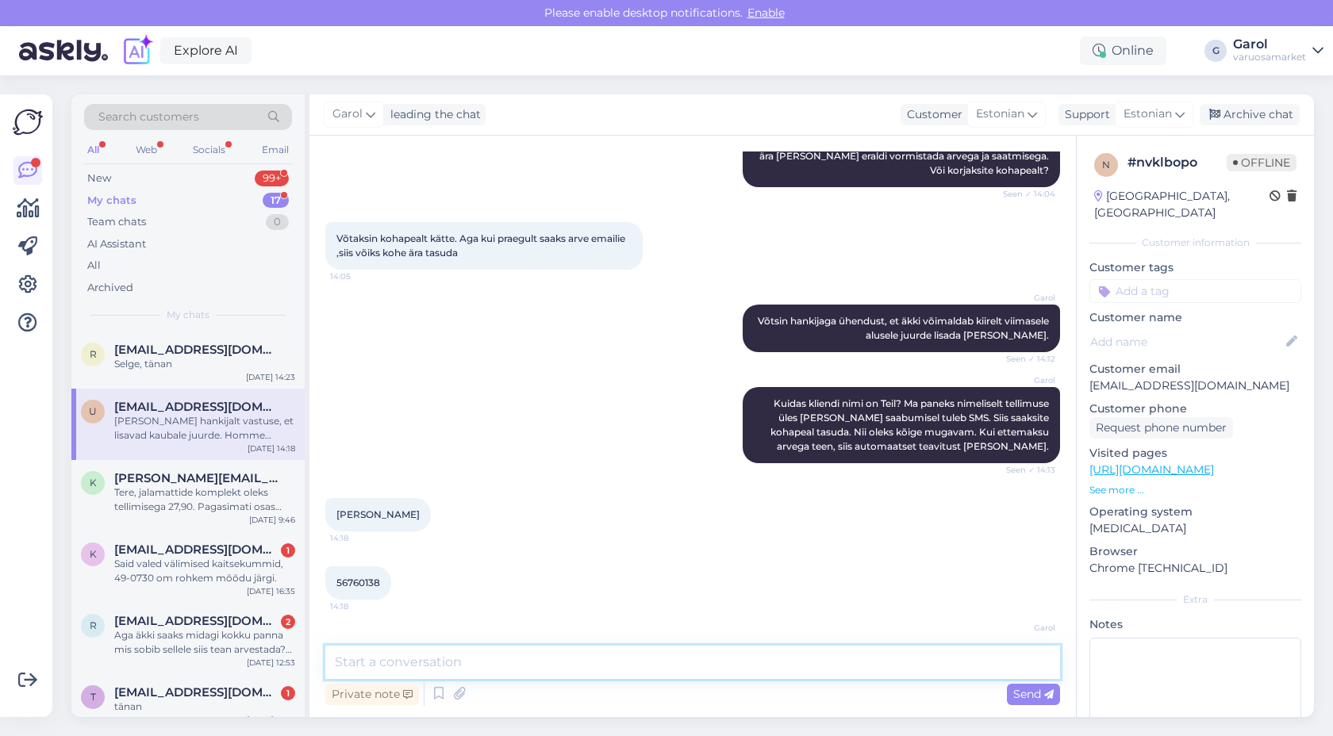
scroll to position [893, 0]
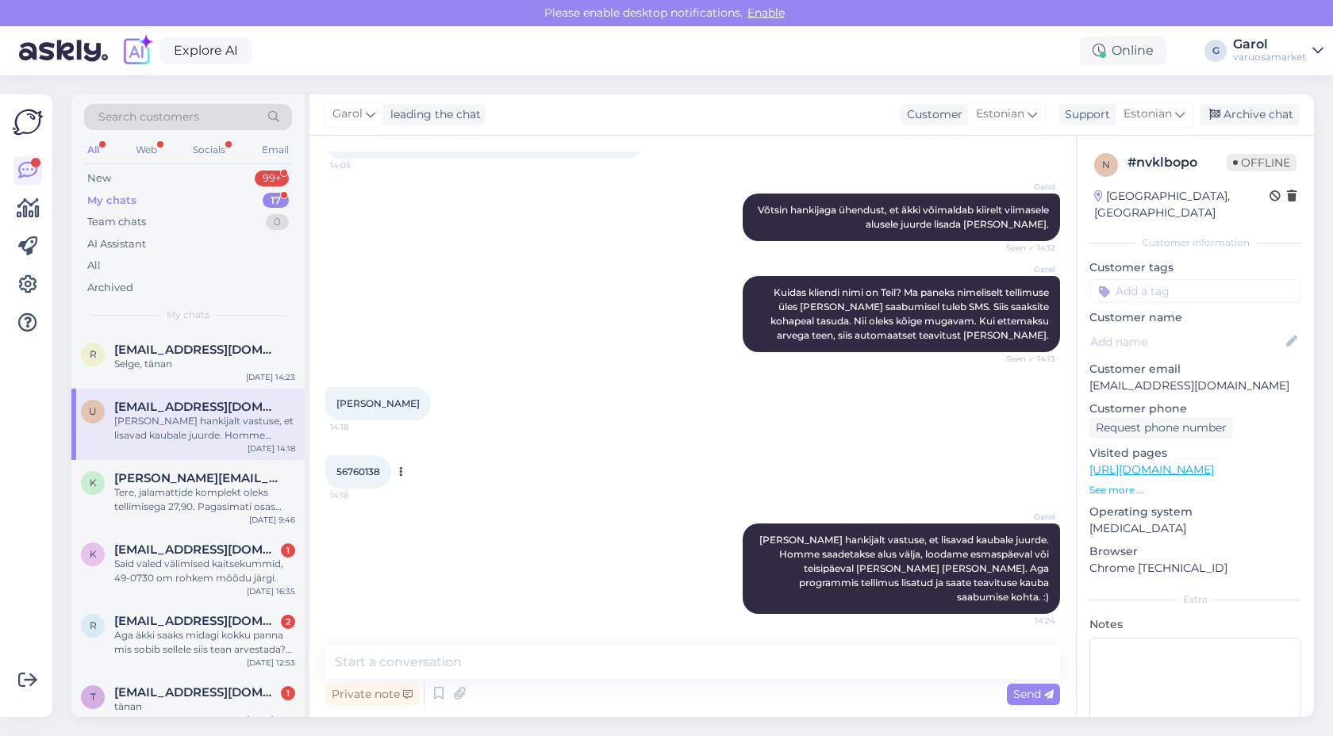
click at [351, 478] on span "56760138" at bounding box center [358, 472] width 44 height 12
copy div "56760138 14:18"
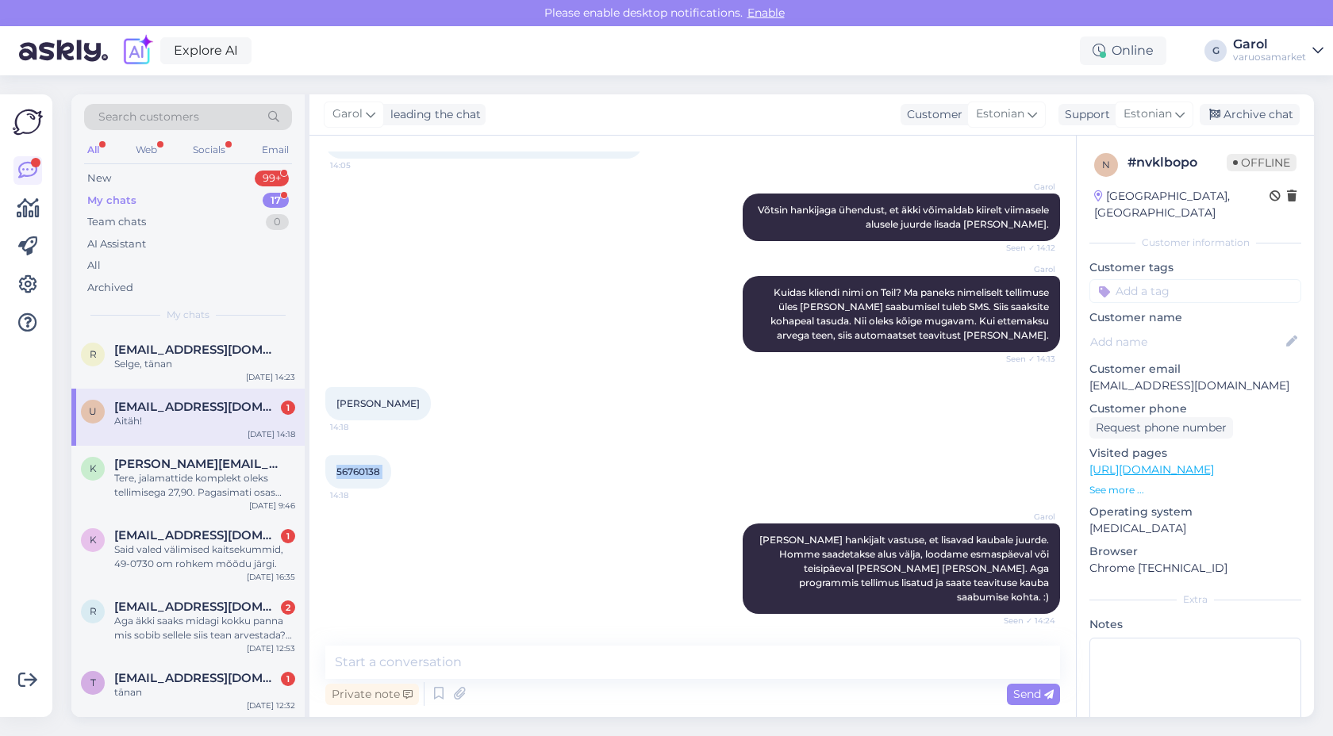
scroll to position [961, 0]
